Goal: Information Seeking & Learning: Find specific page/section

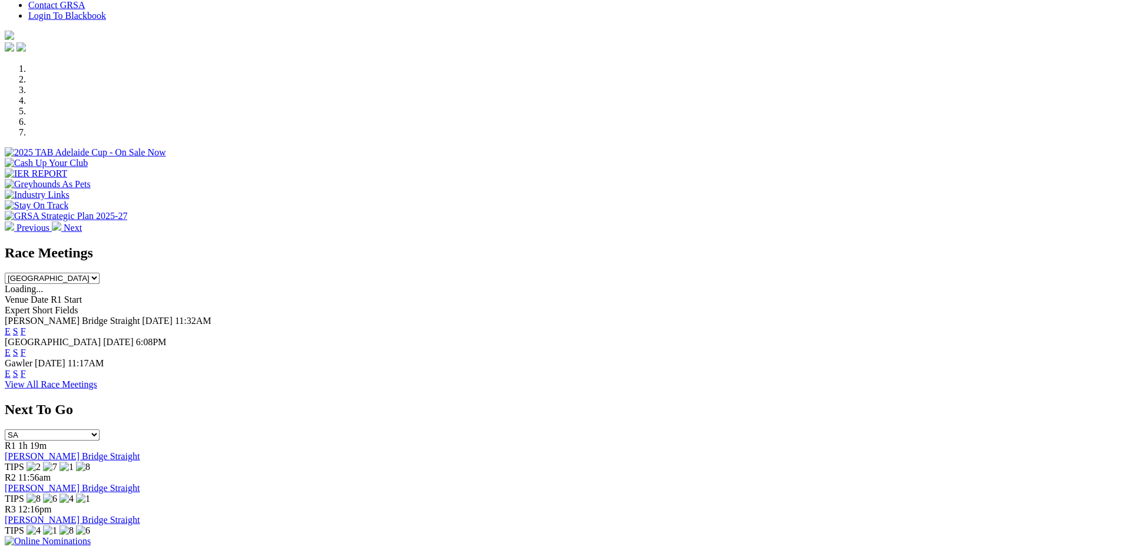
scroll to position [302, 0]
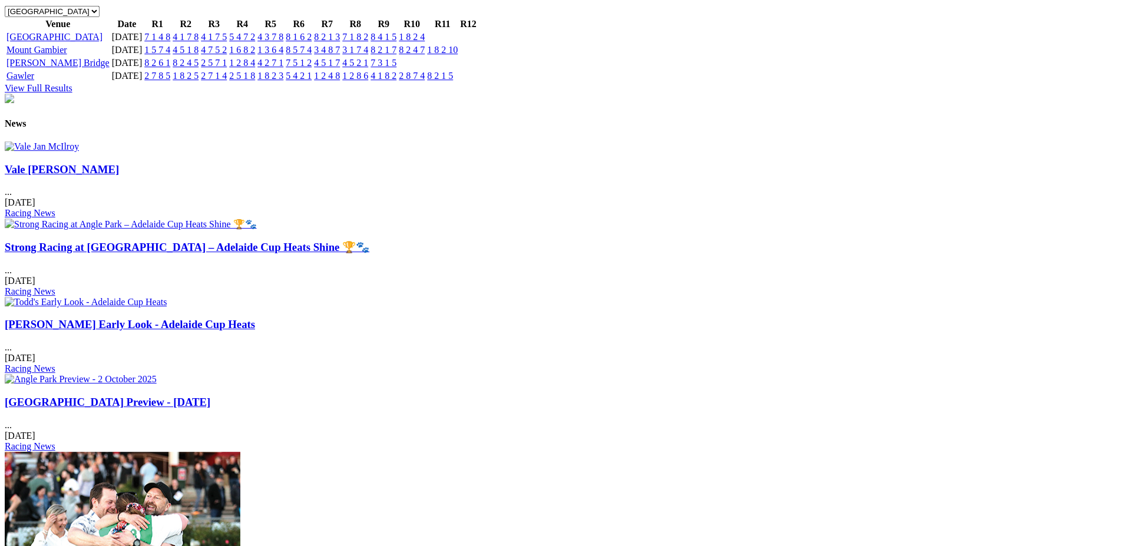
scroll to position [1301, 0]
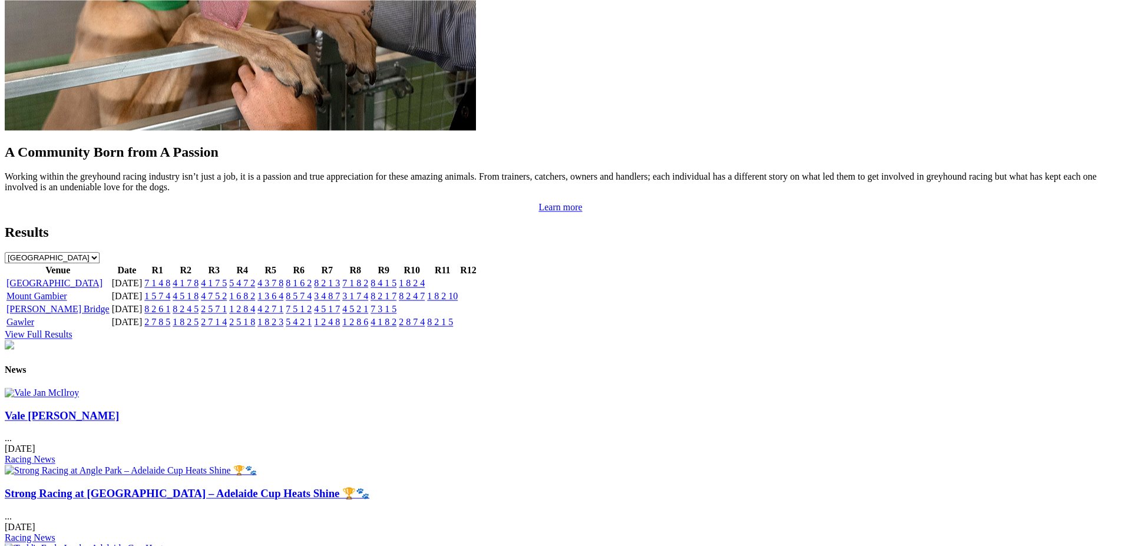
scroll to position [989, 0]
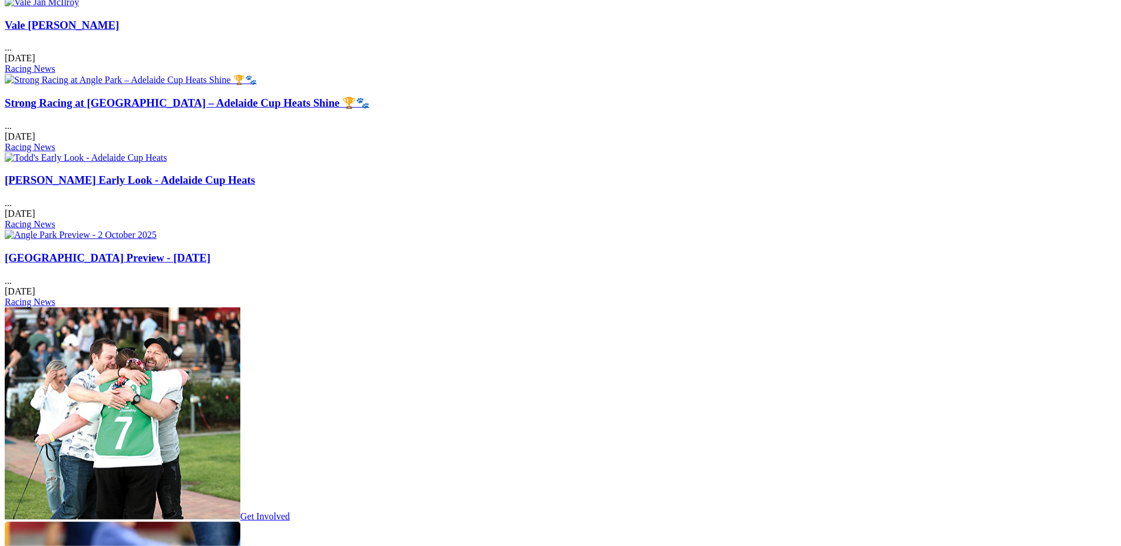
scroll to position [1432, 0]
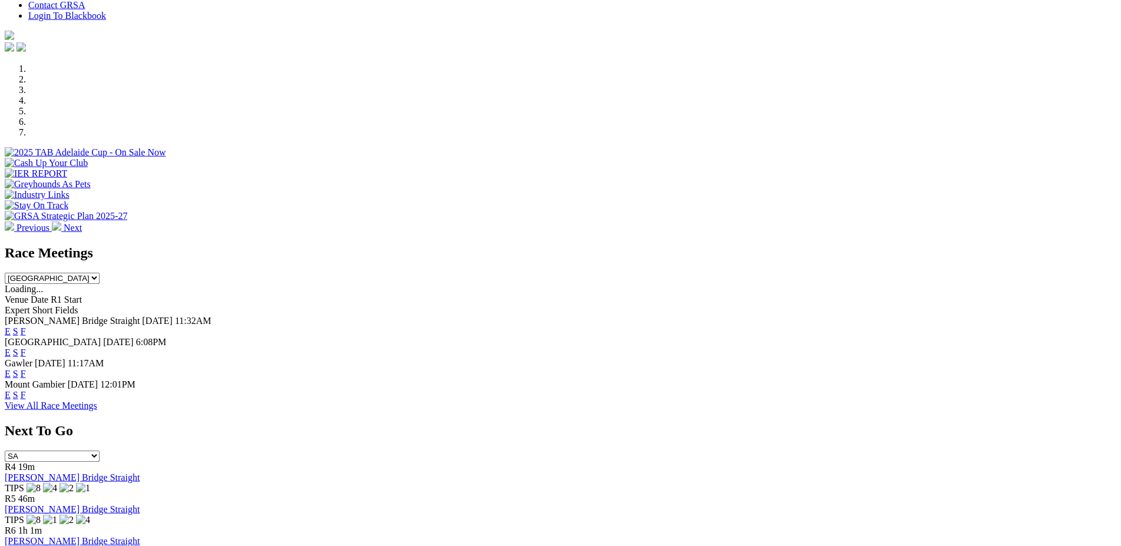
scroll to position [358, 0]
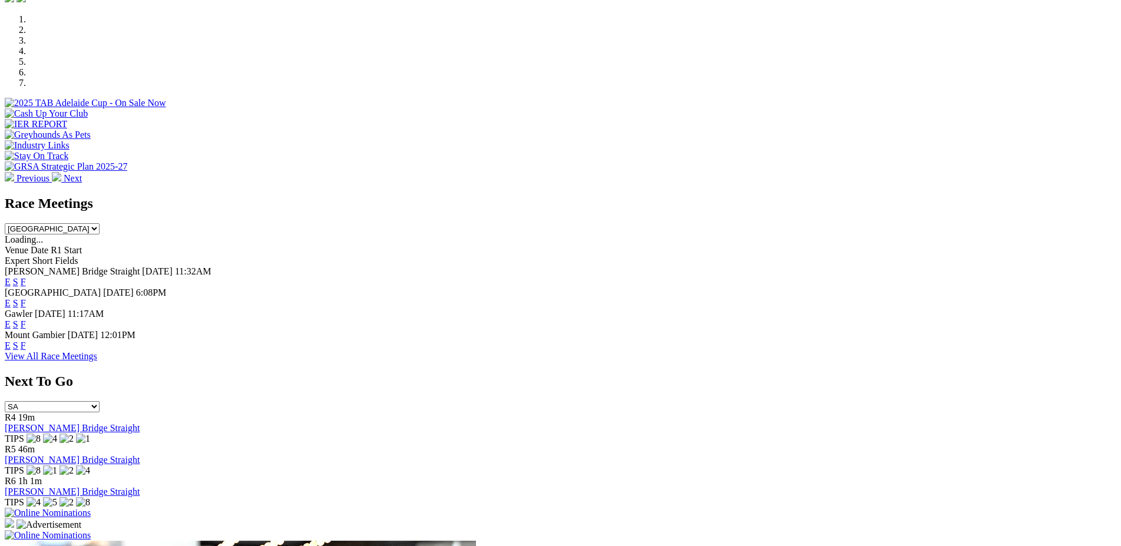
click at [26, 340] on link "F" at bounding box center [23, 345] width 5 height 10
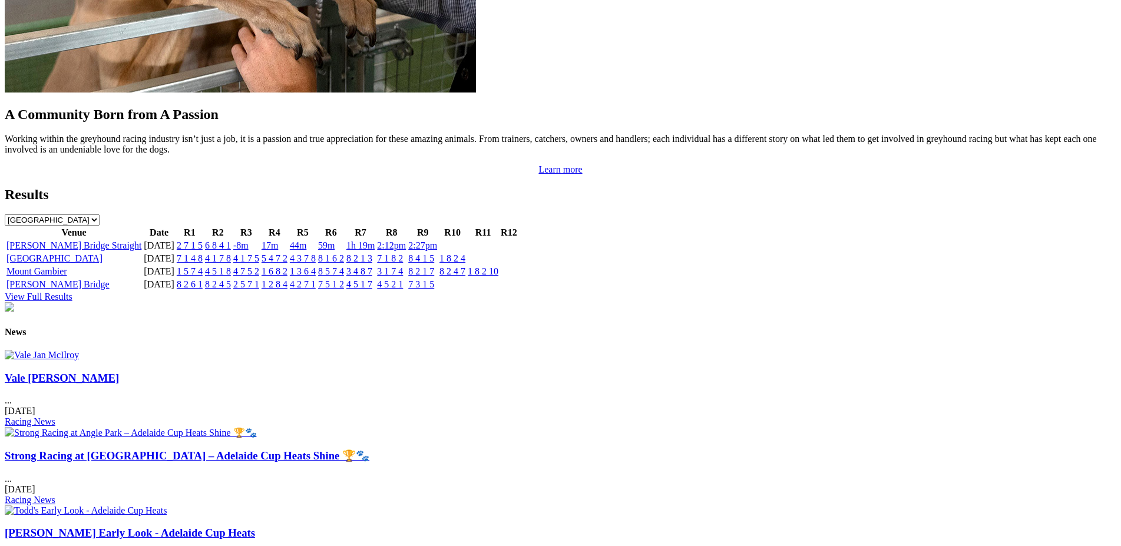
scroll to position [1123, 0]
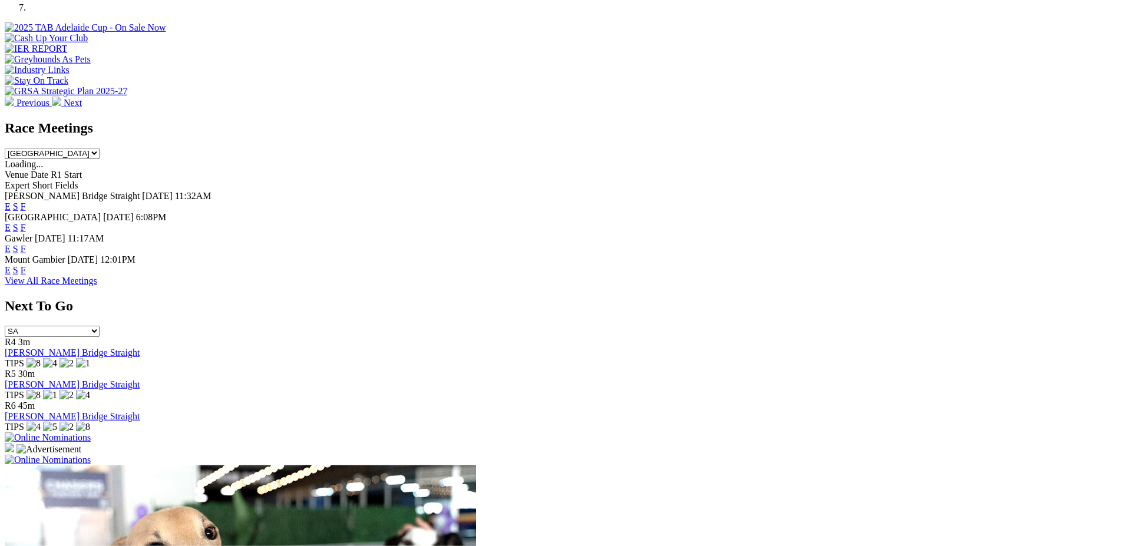
scroll to position [332, 0]
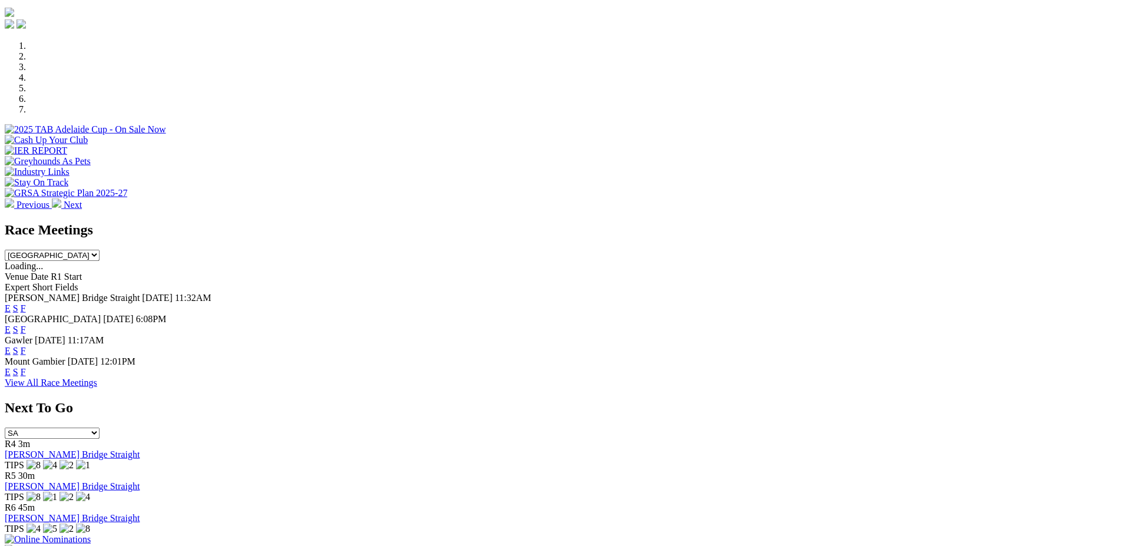
click at [11, 367] on link "E" at bounding box center [8, 372] width 6 height 10
